Goal: Entertainment & Leisure: Consume media (video, audio)

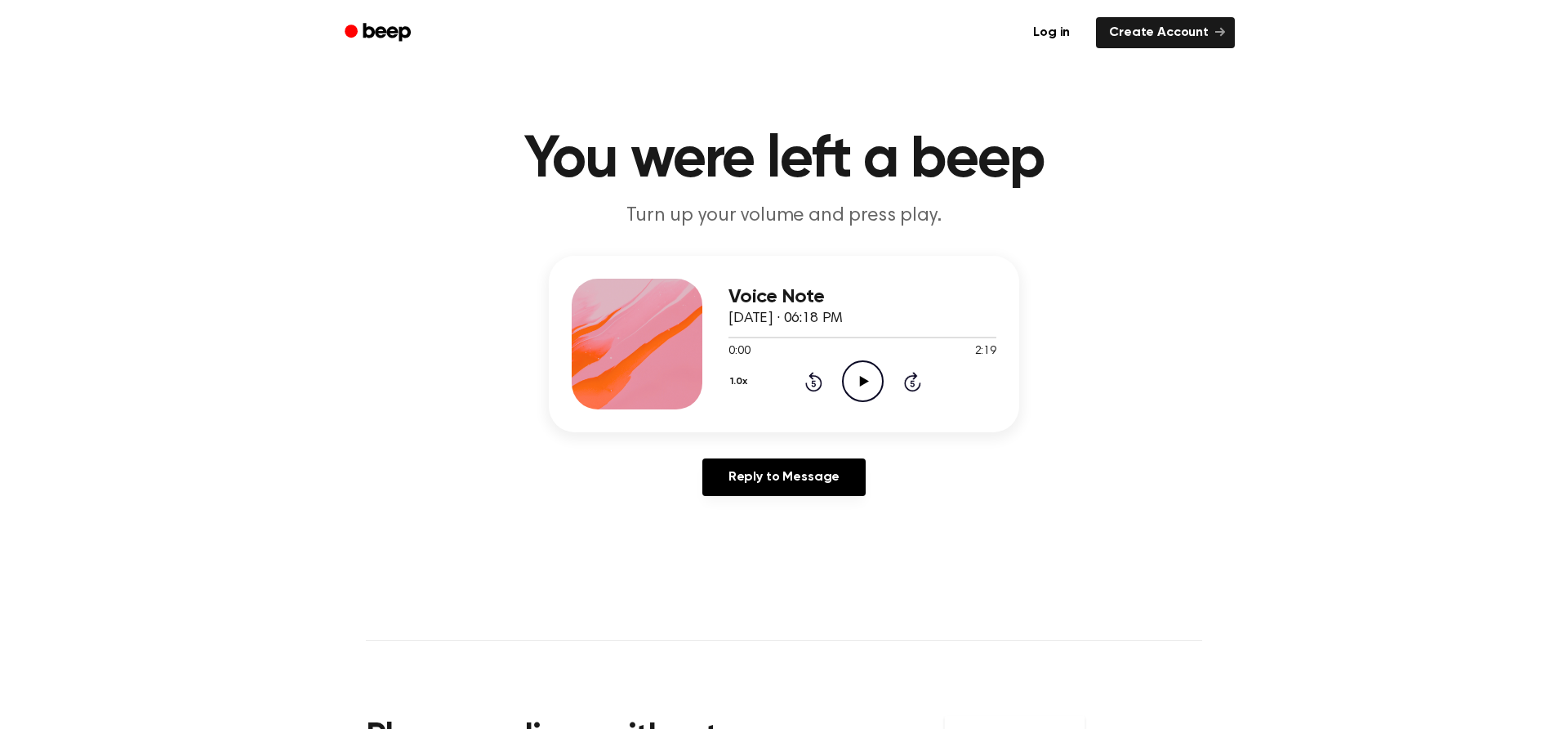
click at [866, 383] on icon "Play Audio" at bounding box center [863, 381] width 42 height 42
click at [861, 383] on icon at bounding box center [863, 381] width 8 height 11
click at [846, 388] on icon "Play Audio" at bounding box center [863, 381] width 42 height 42
click at [858, 383] on icon "Pause Audio" at bounding box center [863, 381] width 42 height 42
click at [861, 389] on icon "Play Audio" at bounding box center [863, 381] width 42 height 42
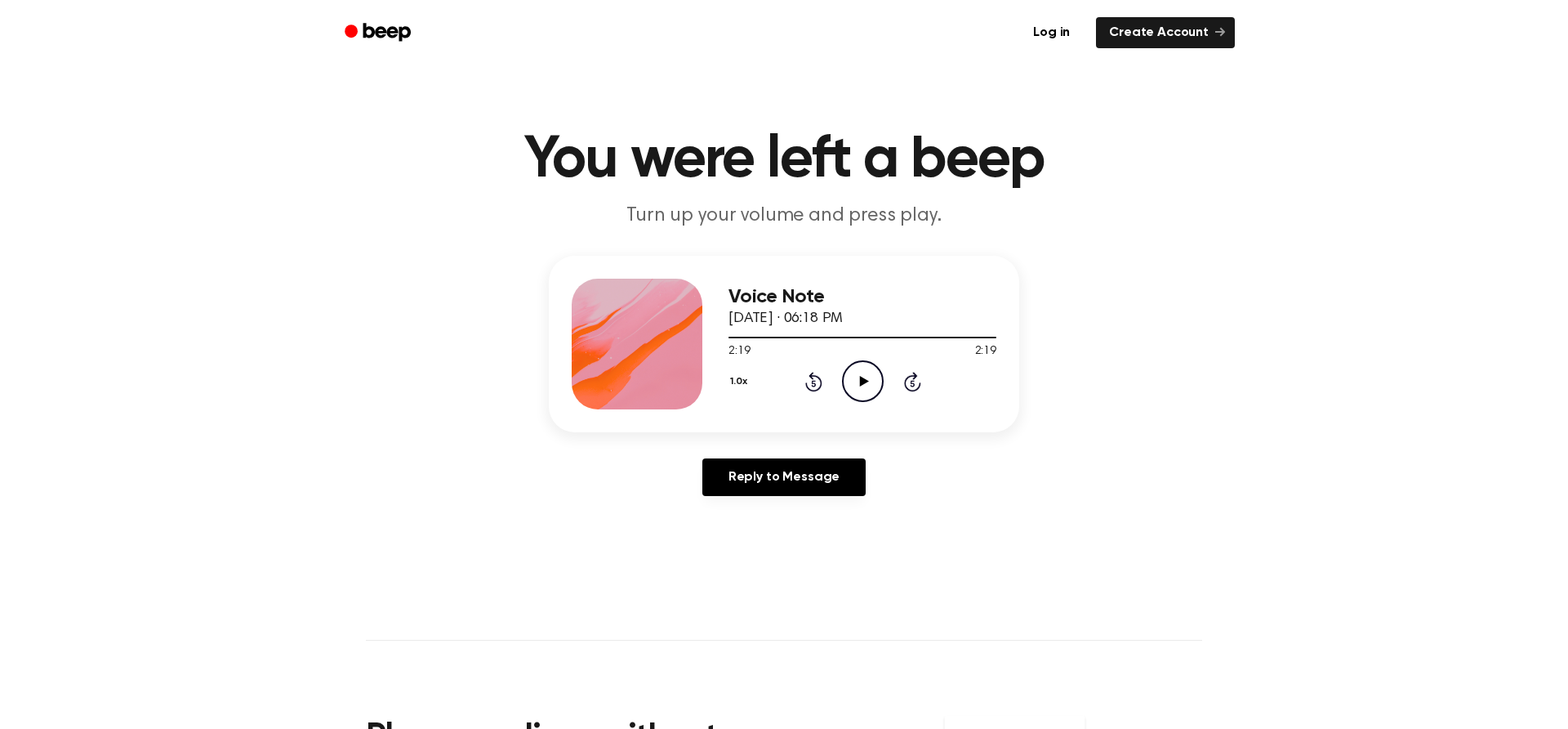
click at [805, 390] on icon "Rewind 5 seconds" at bounding box center [813, 381] width 18 height 21
click at [805, 384] on icon at bounding box center [813, 381] width 17 height 19
click at [813, 386] on icon at bounding box center [813, 383] width 4 height 7
click at [807, 381] on icon "Rewind 5 seconds" at bounding box center [813, 381] width 18 height 21
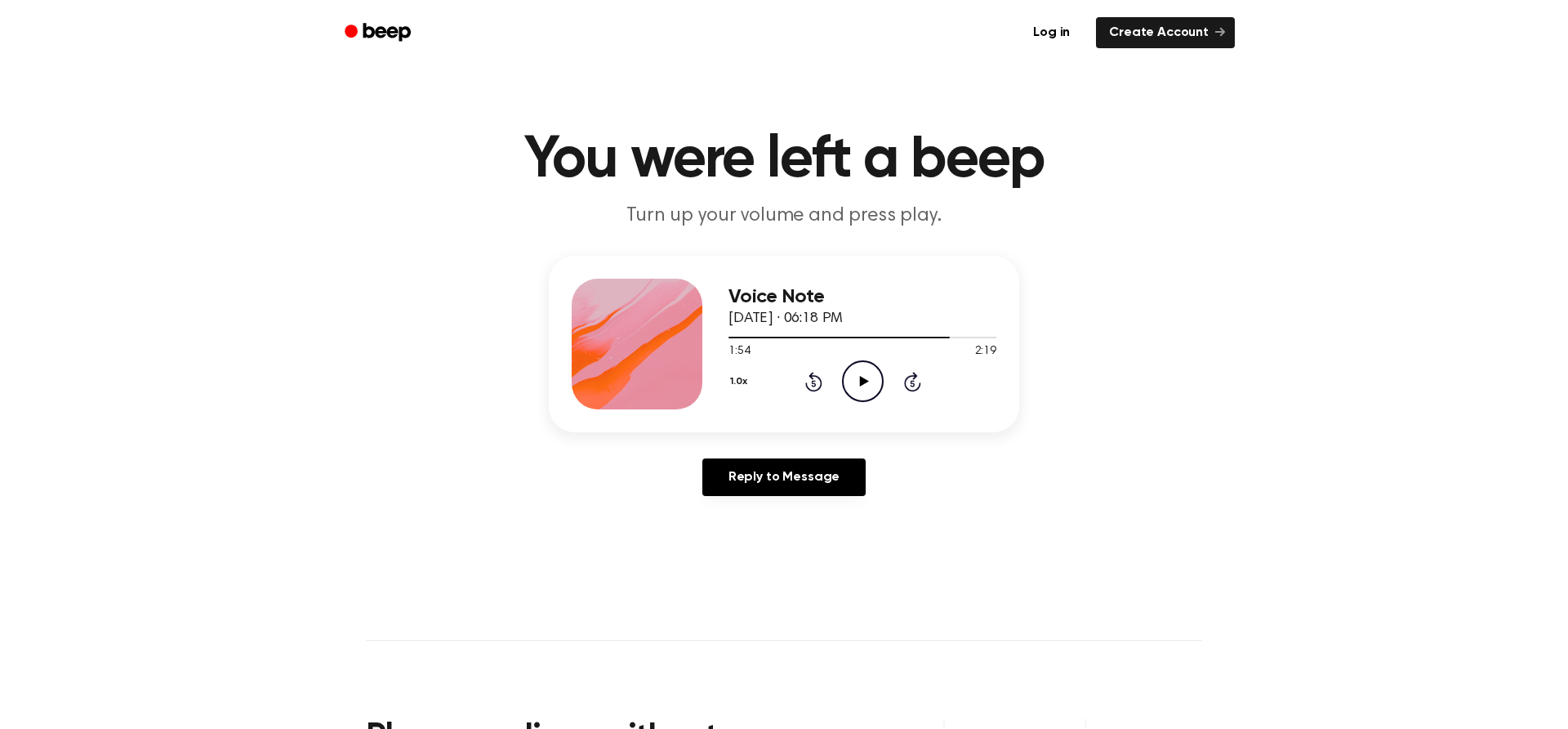
click at [851, 383] on icon "Play Audio" at bounding box center [863, 381] width 42 height 42
click at [812, 384] on icon "Rewind 5 seconds" at bounding box center [813, 381] width 18 height 21
click at [813, 383] on icon at bounding box center [813, 383] width 4 height 7
click at [811, 380] on icon "Rewind 5 seconds" at bounding box center [813, 381] width 18 height 21
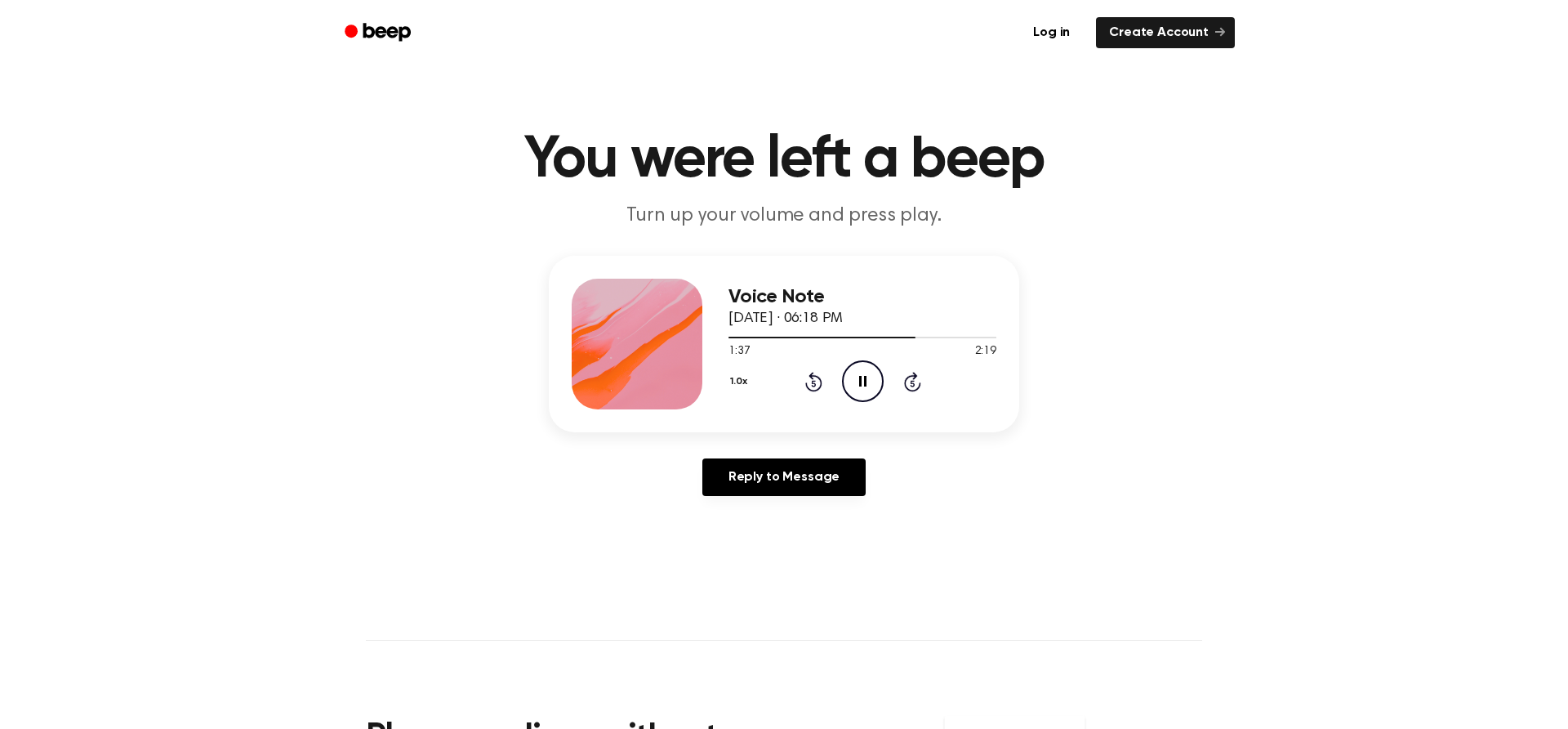
click at [813, 383] on icon at bounding box center [813, 383] width 4 height 7
click at [803, 380] on div "1.0x Rewind 5 seconds Pause Audio Skip 5 seconds" at bounding box center [862, 381] width 267 height 42
click at [813, 383] on icon at bounding box center [813, 383] width 4 height 7
click at [805, 380] on icon "Rewind 5 seconds" at bounding box center [813, 381] width 18 height 21
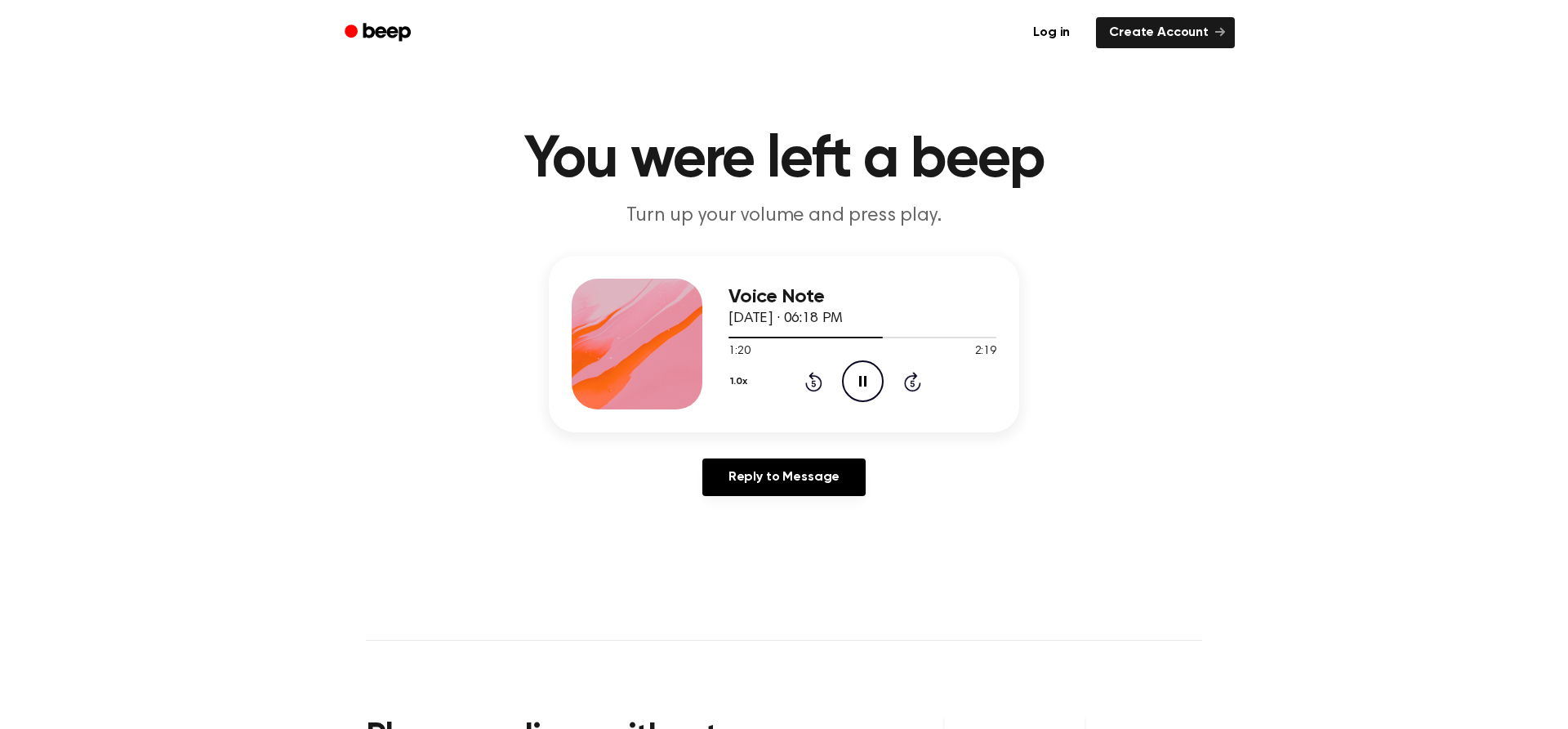
click at [812, 383] on icon at bounding box center [813, 383] width 4 height 7
click at [813, 383] on icon at bounding box center [813, 383] width 4 height 7
click at [813, 383] on icon "Rewind 5 seconds" at bounding box center [813, 381] width 18 height 21
click at [856, 392] on icon "Play Audio" at bounding box center [863, 381] width 42 height 42
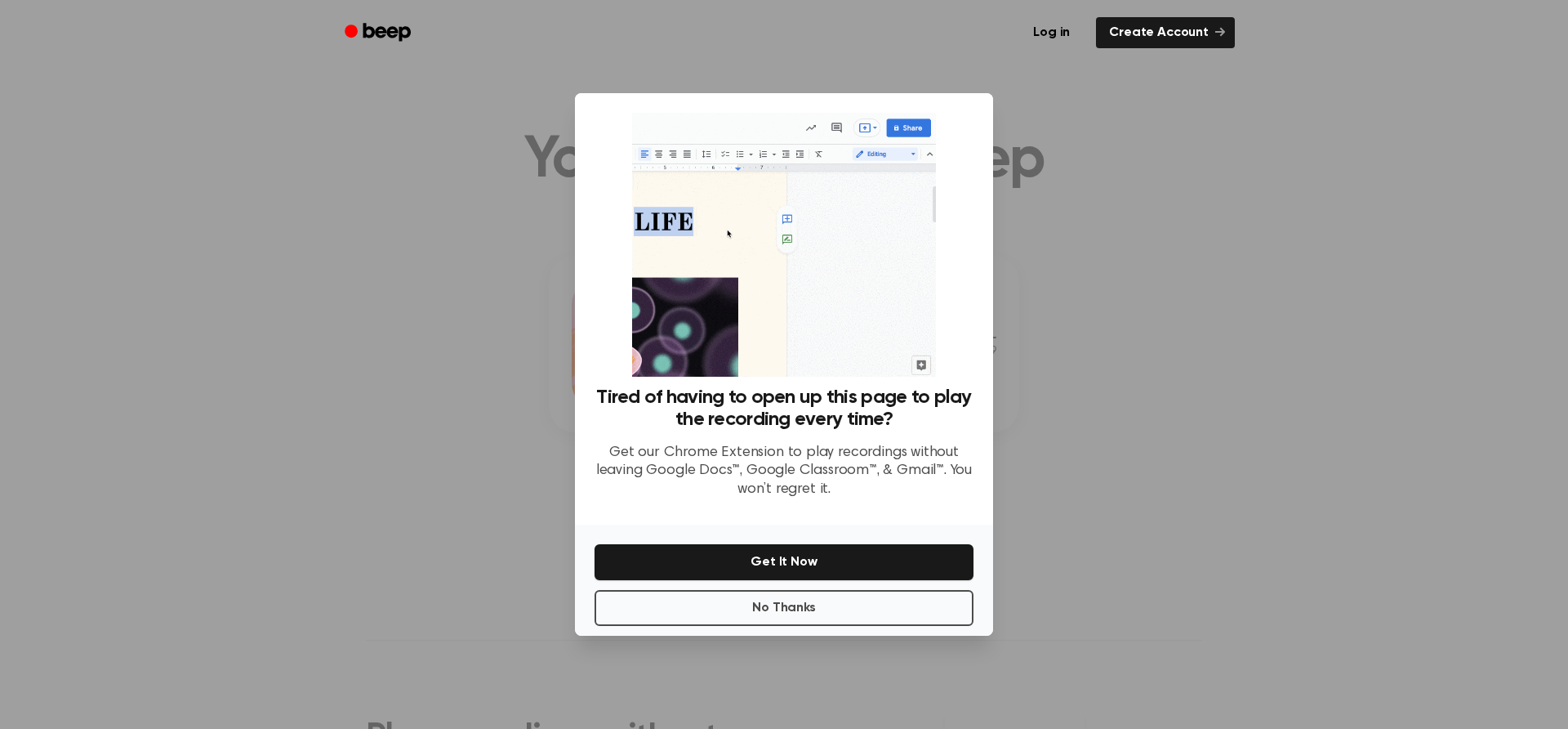
click at [811, 377] on img at bounding box center [783, 244] width 303 height 264
click at [1053, 246] on div at bounding box center [784, 364] width 1568 height 729
click at [866, 626] on button "No Thanks" at bounding box center [784, 607] width 379 height 36
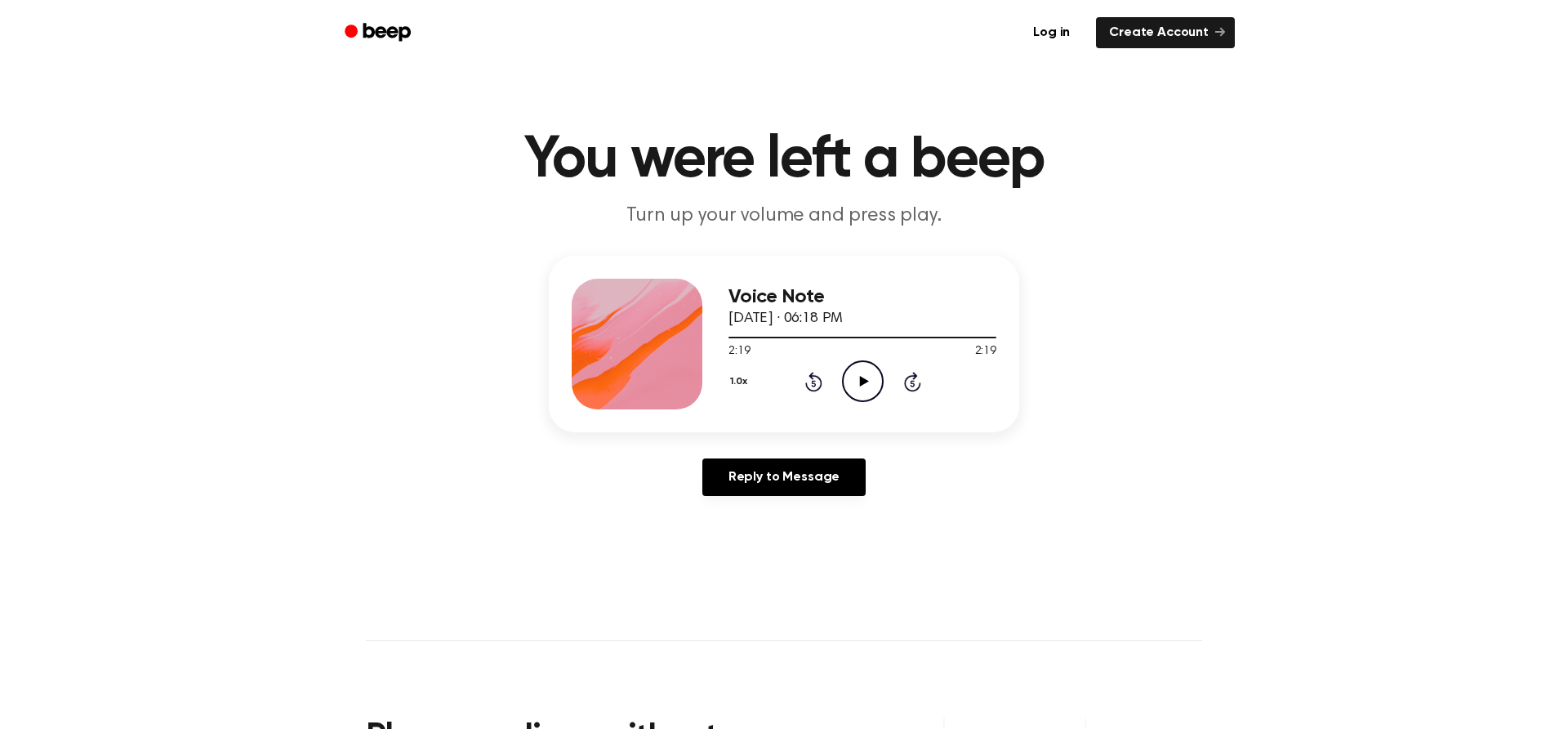
click at [861, 384] on icon at bounding box center [864, 381] width 9 height 11
click at [820, 378] on icon at bounding box center [813, 381] width 17 height 19
click at [903, 383] on icon "Skip 5 seconds" at bounding box center [911, 381] width 18 height 21
click at [911, 383] on icon at bounding box center [911, 383] width 4 height 7
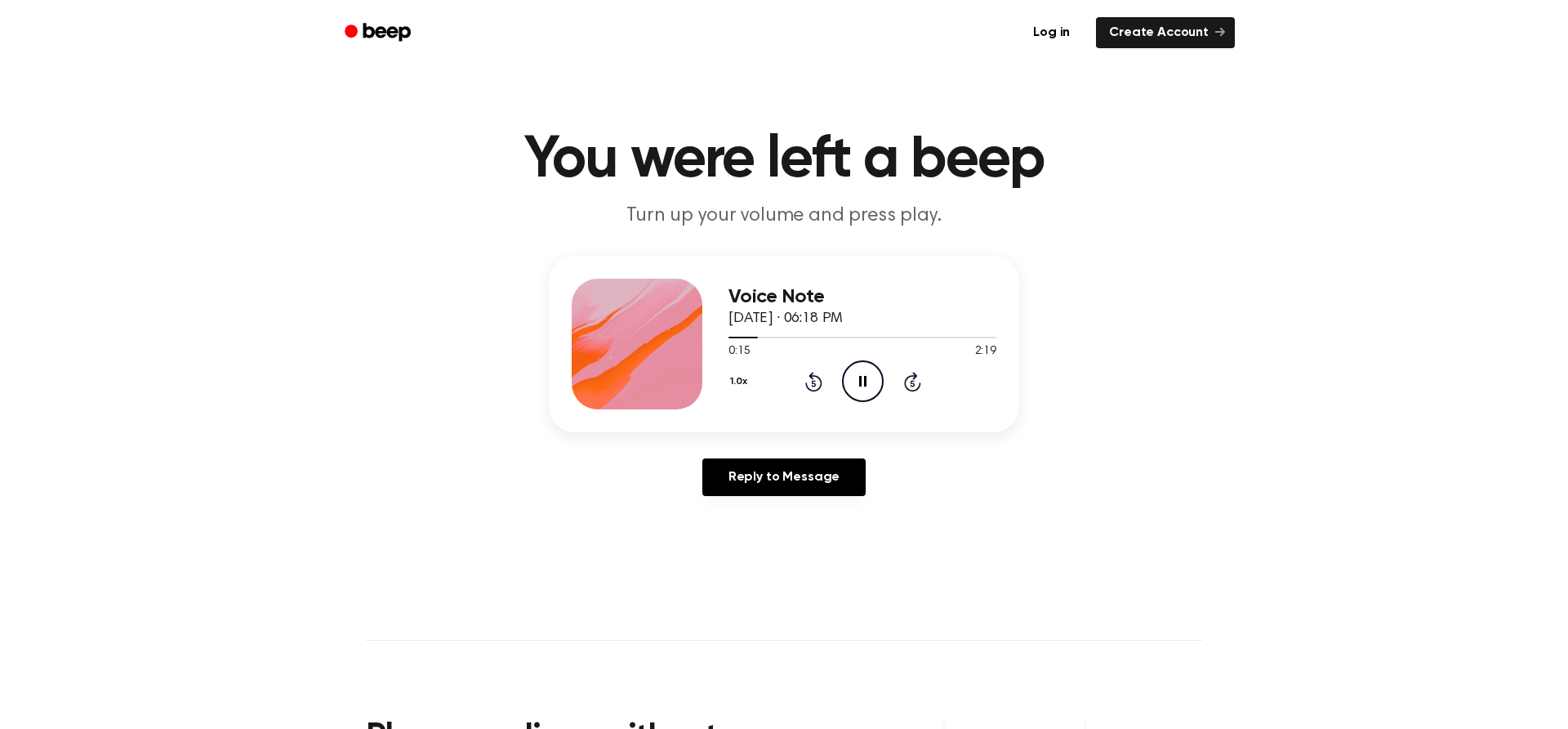
click at [911, 383] on icon at bounding box center [911, 383] width 4 height 7
click at [911, 381] on icon at bounding box center [911, 383] width 4 height 7
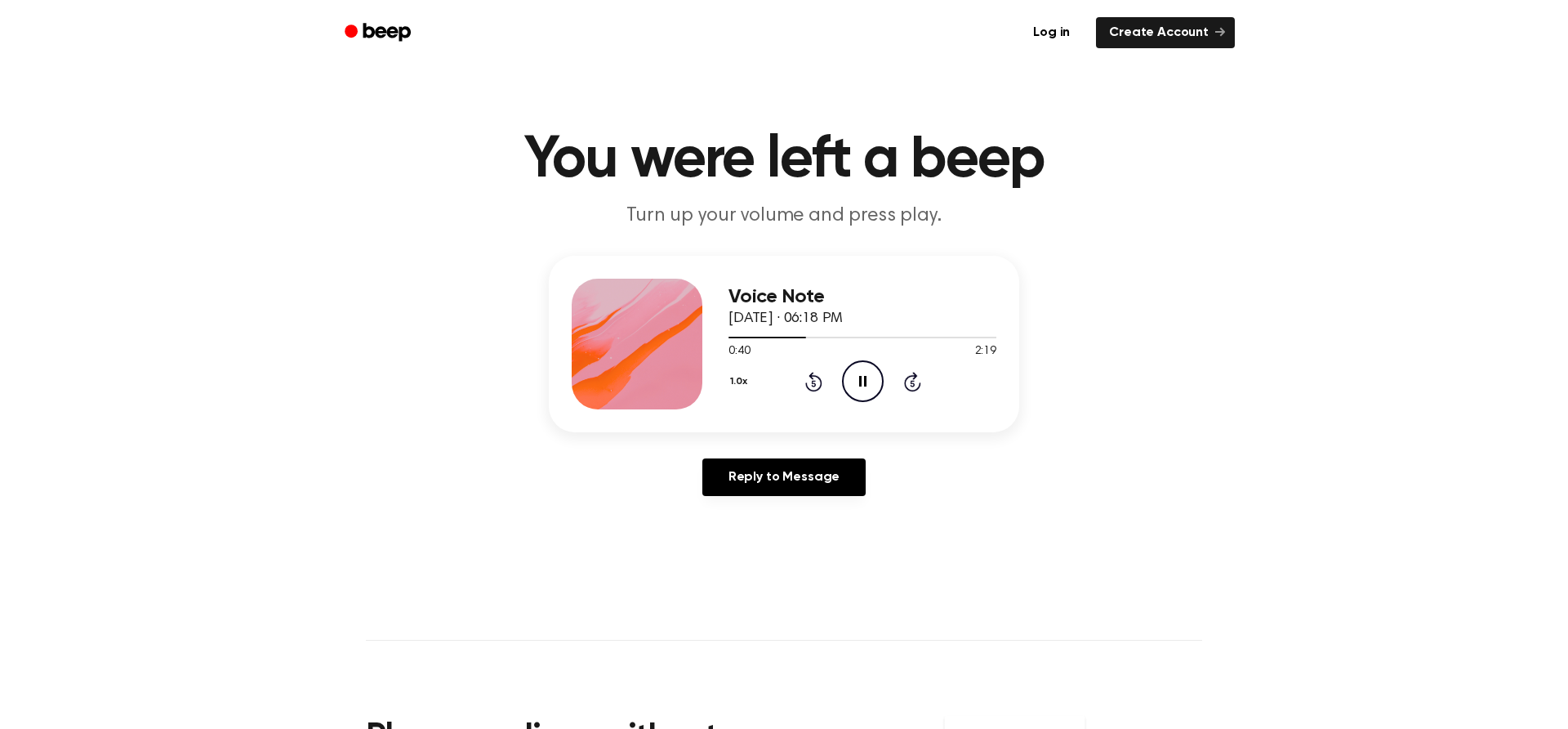
click at [911, 381] on icon at bounding box center [911, 383] width 4 height 7
click at [911, 383] on icon at bounding box center [911, 383] width 4 height 7
click at [910, 384] on icon "Skip 5 seconds" at bounding box center [911, 381] width 18 height 21
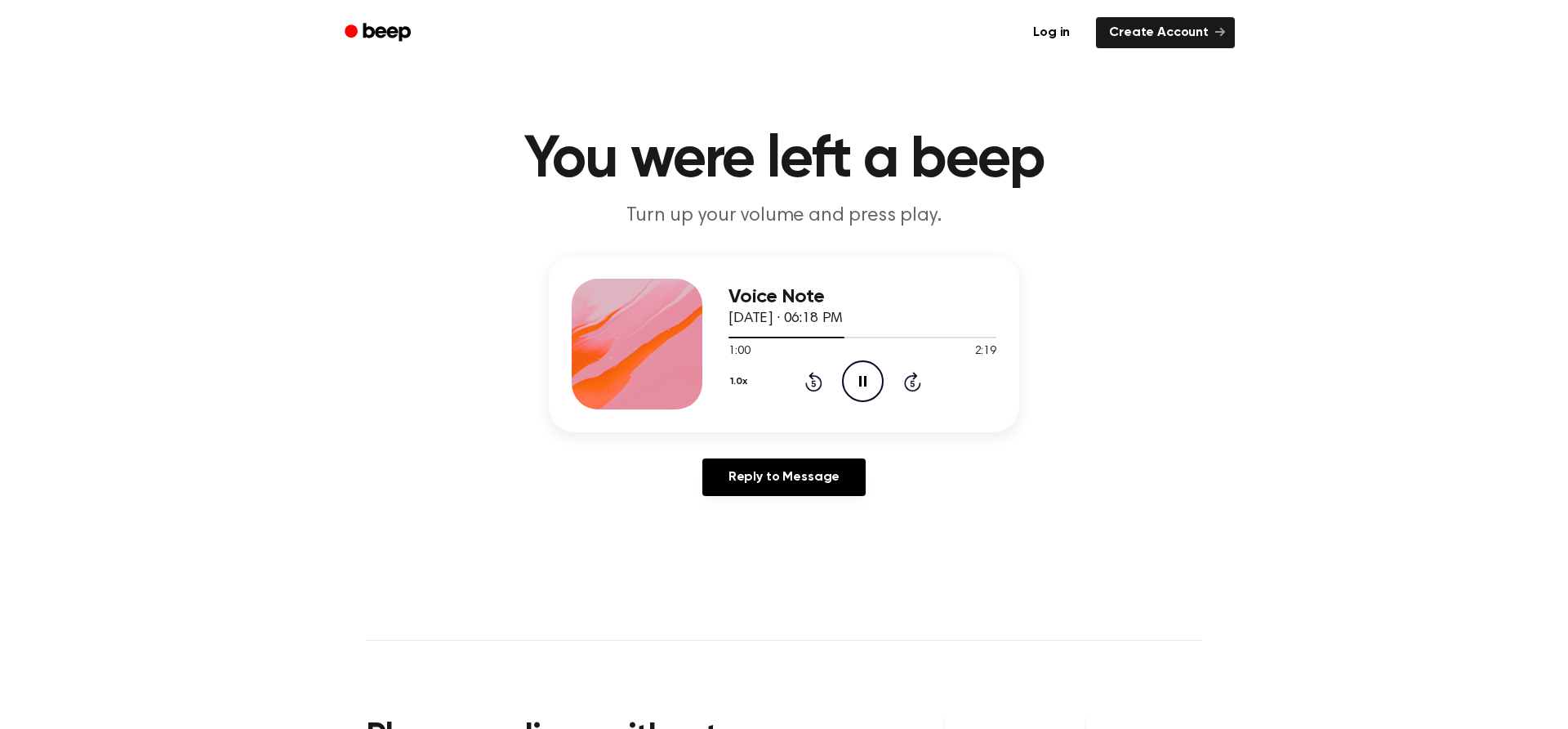
click at [910, 384] on icon "Skip 5 seconds" at bounding box center [911, 381] width 18 height 21
click at [911, 383] on icon at bounding box center [911, 383] width 4 height 7
click at [910, 381] on icon "Skip 5 seconds" at bounding box center [911, 381] width 18 height 21
click at [806, 386] on icon at bounding box center [813, 381] width 17 height 19
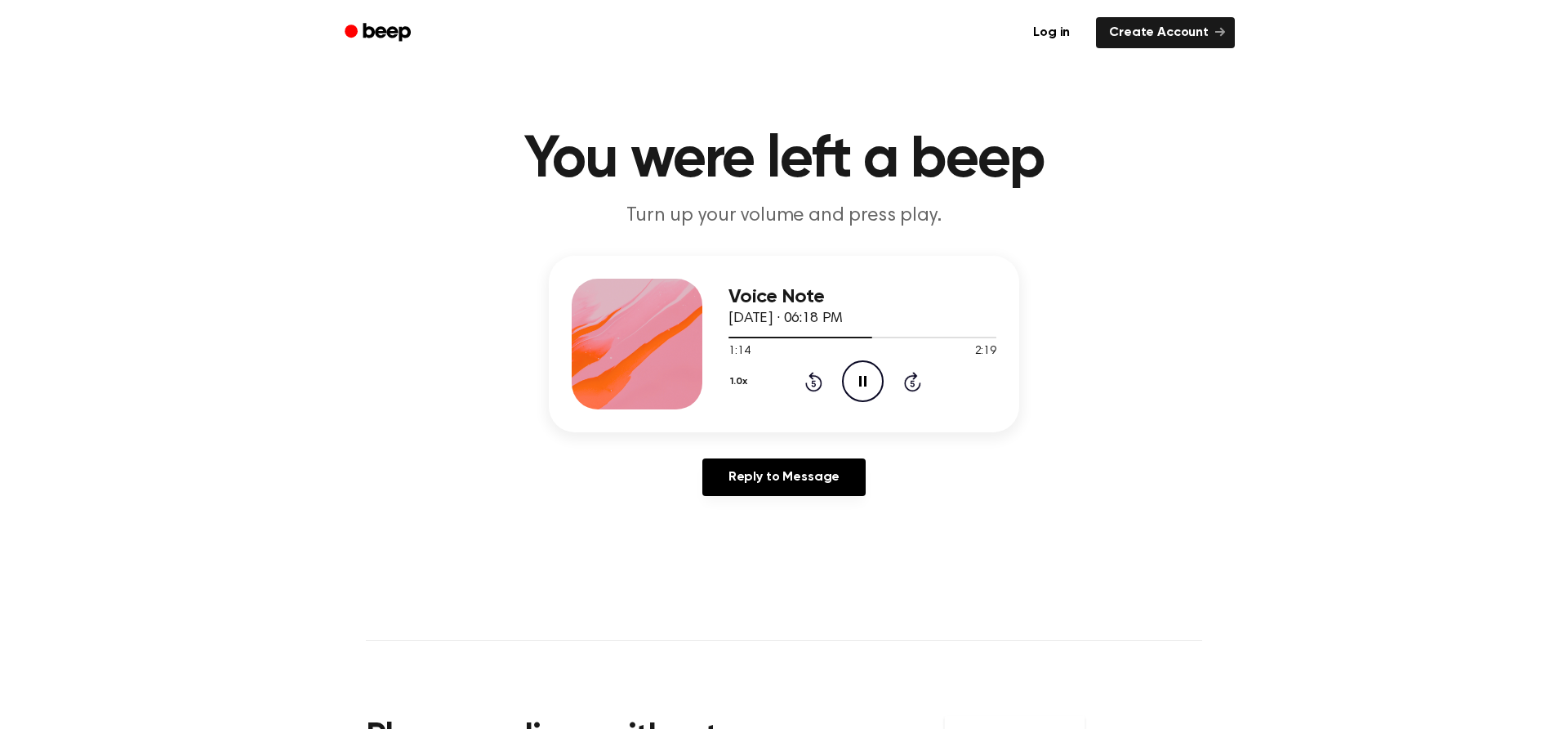
click at [802, 374] on div "1.0x Rewind 5 seconds Pause Audio Skip 5 seconds" at bounding box center [862, 381] width 267 height 42
click at [812, 380] on icon at bounding box center [813, 383] width 4 height 7
click at [813, 383] on icon at bounding box center [813, 383] width 4 height 7
click at [859, 379] on icon at bounding box center [863, 381] width 8 height 11
click at [821, 380] on icon at bounding box center [813, 381] width 17 height 19
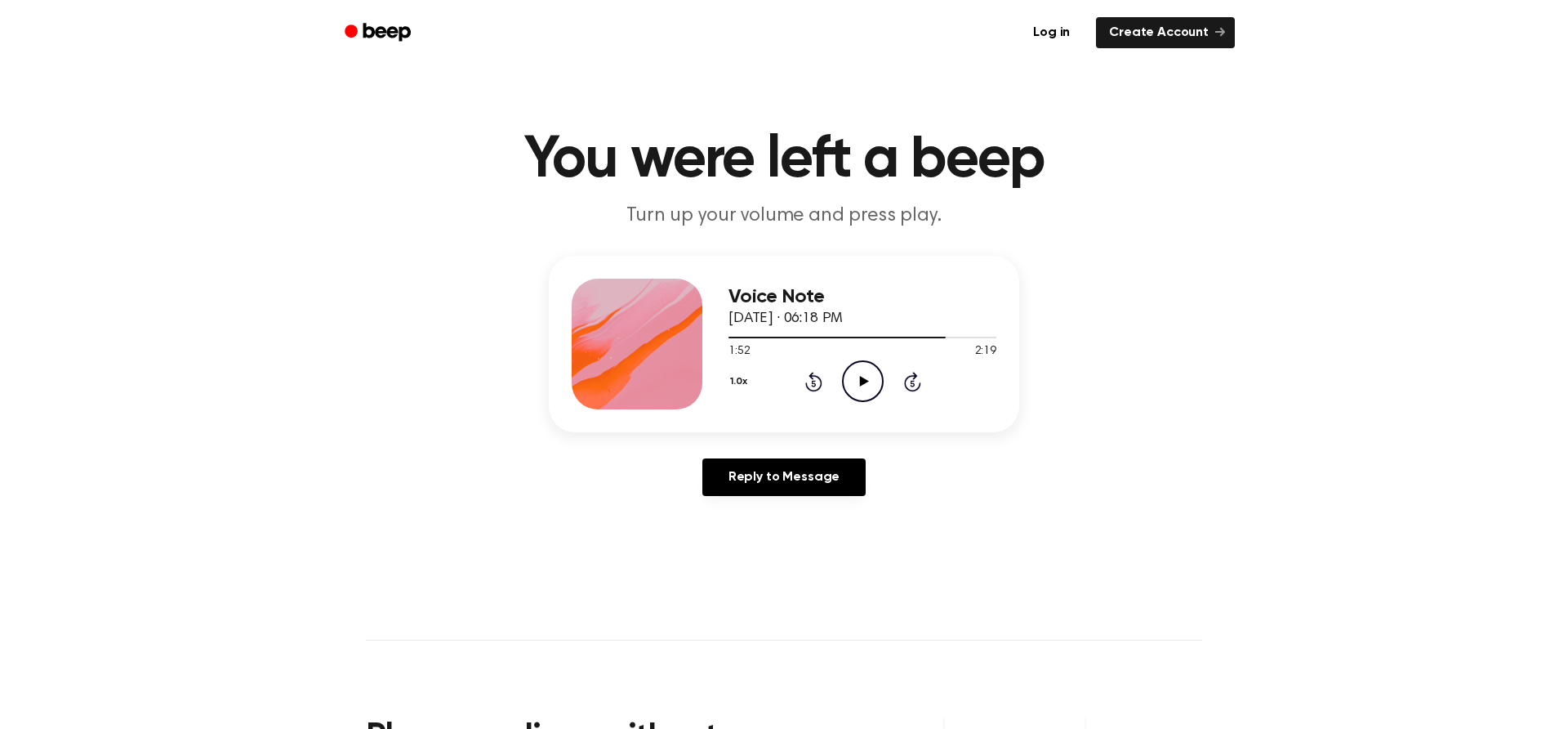
click at [813, 383] on icon at bounding box center [813, 383] width 4 height 7
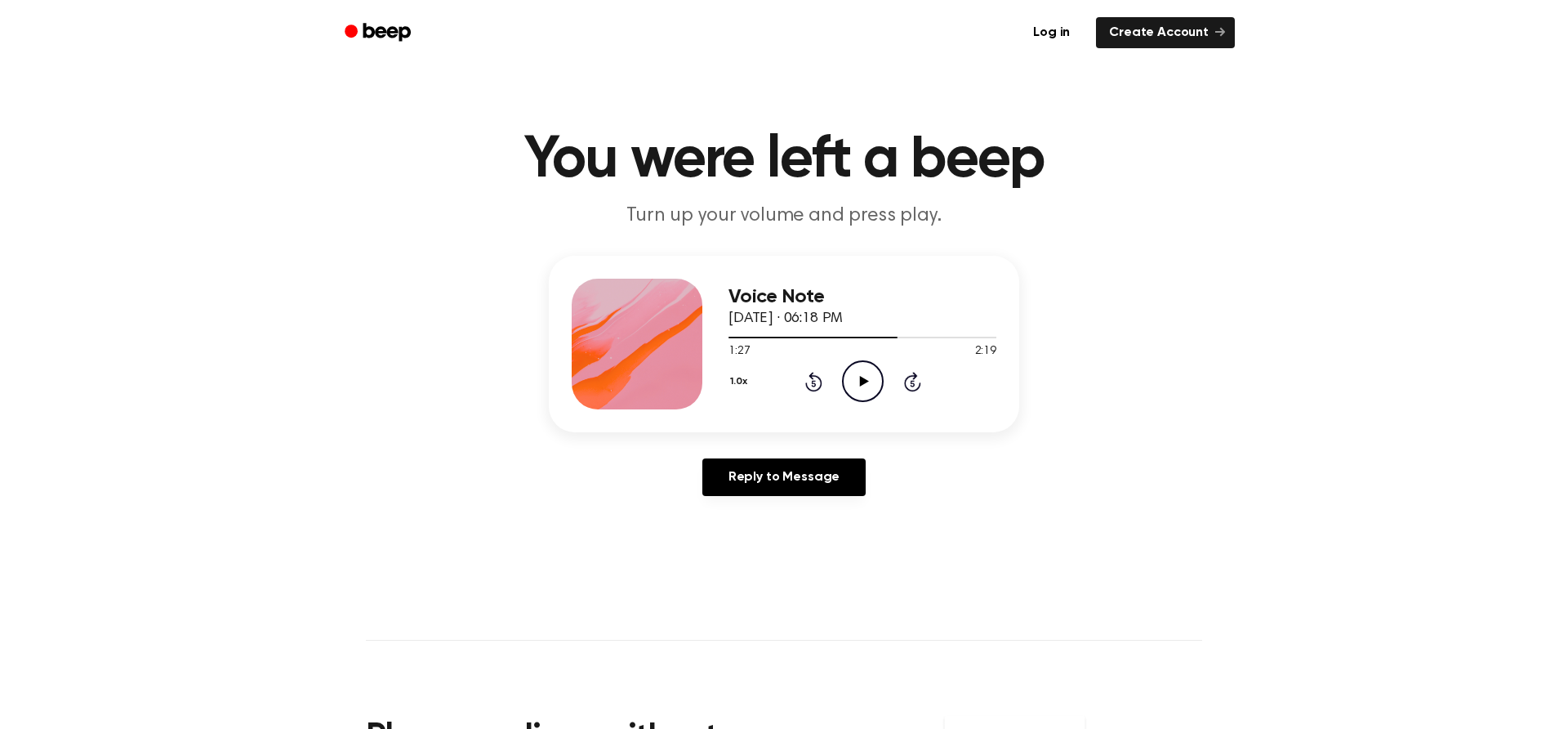
click at [813, 383] on icon at bounding box center [813, 383] width 4 height 7
click at [812, 383] on icon at bounding box center [813, 383] width 4 height 7
click at [813, 383] on icon at bounding box center [813, 383] width 4 height 7
click at [817, 378] on icon "Rewind 5 seconds" at bounding box center [813, 381] width 18 height 21
click at [861, 381] on icon at bounding box center [864, 381] width 9 height 11
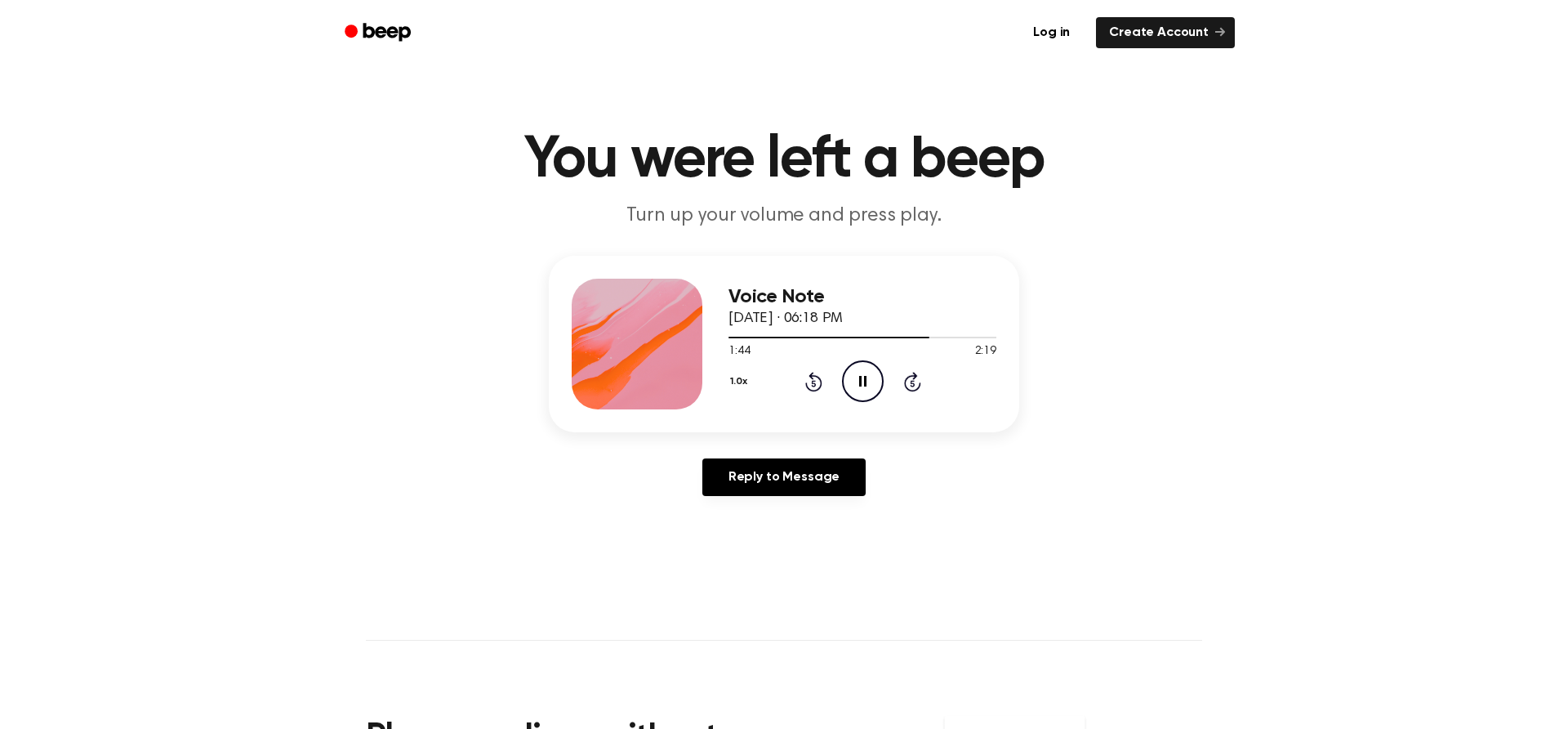
click at [855, 385] on icon "Pause Audio" at bounding box center [863, 381] width 42 height 42
